Goal: Transaction & Acquisition: Book appointment/travel/reservation

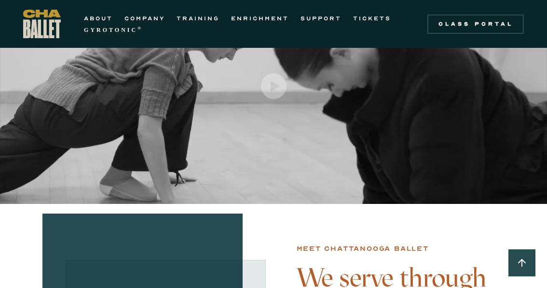
scroll to position [90, 0]
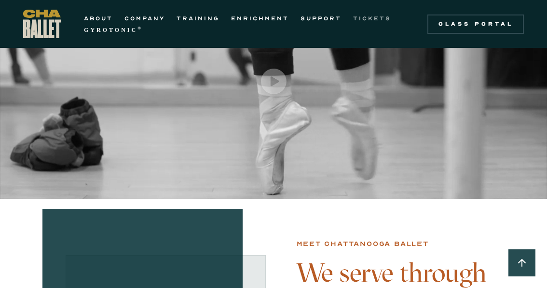
click at [361, 18] on link "TICKETS" at bounding box center [372, 19] width 38 height 12
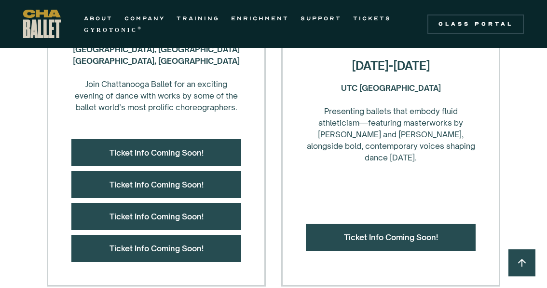
scroll to position [470, 0]
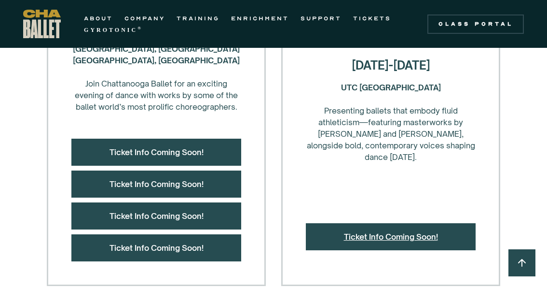
click at [362, 234] on link "Ticket Info Coming Soon!" at bounding box center [391, 237] width 94 height 10
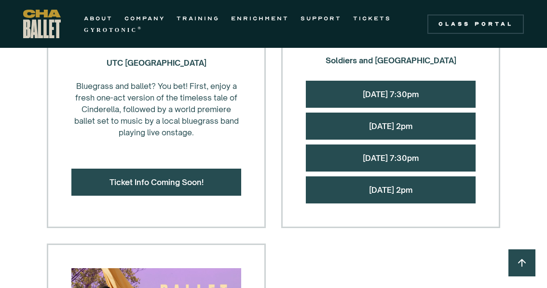
scroll to position [1031, 0]
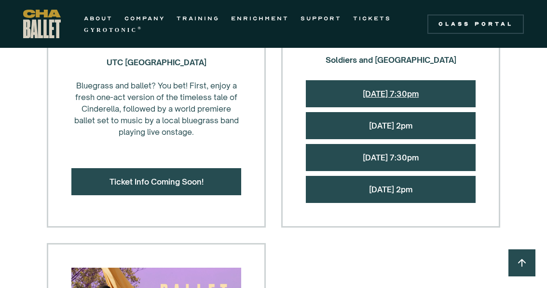
click at [389, 91] on link "[DATE] 7:30pm" at bounding box center [391, 94] width 56 height 10
